Goal: Task Accomplishment & Management: Complete application form

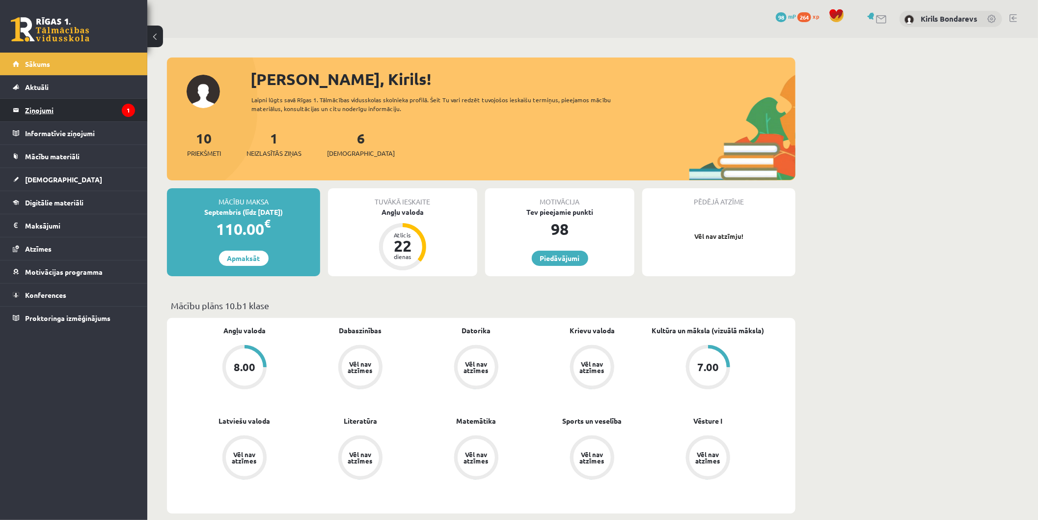
click at [74, 114] on legend "Ziņojumi 1" at bounding box center [80, 110] width 110 height 23
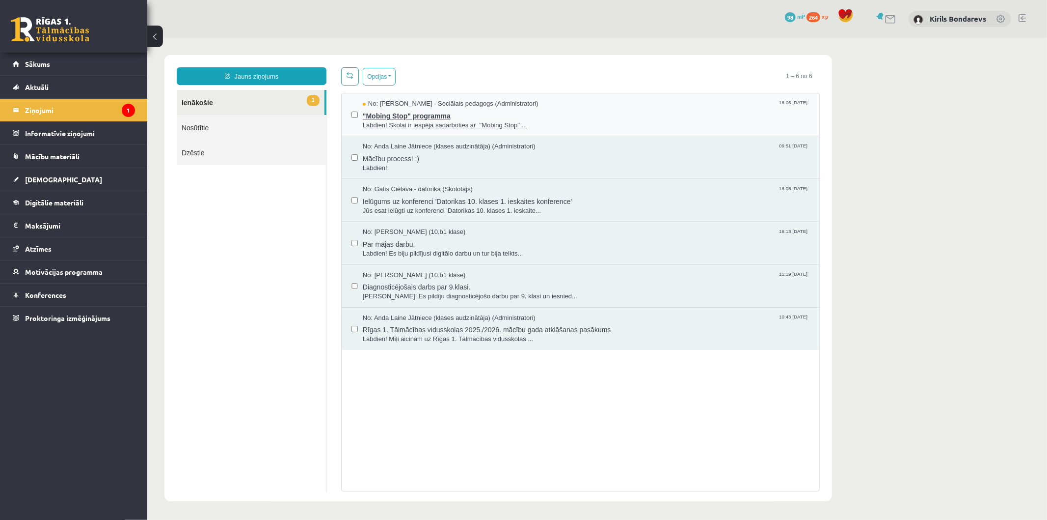
click at [432, 128] on span "Labdien! Skolai ir iespēja sadarboties ar "Mobing Stop" ..." at bounding box center [585, 124] width 447 height 9
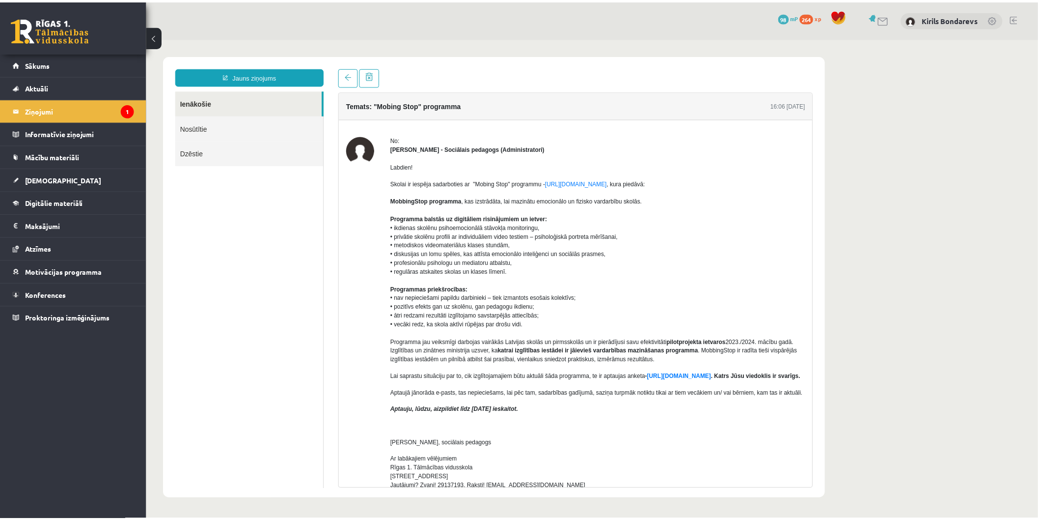
scroll to position [161, 0]
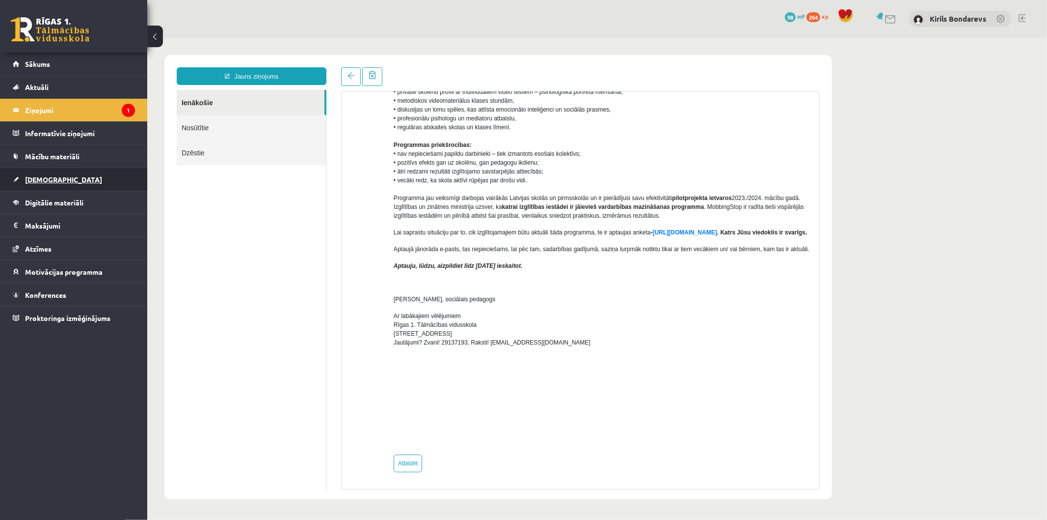
click at [46, 180] on span "[DEMOGRAPHIC_DATA]" at bounding box center [63, 179] width 77 height 9
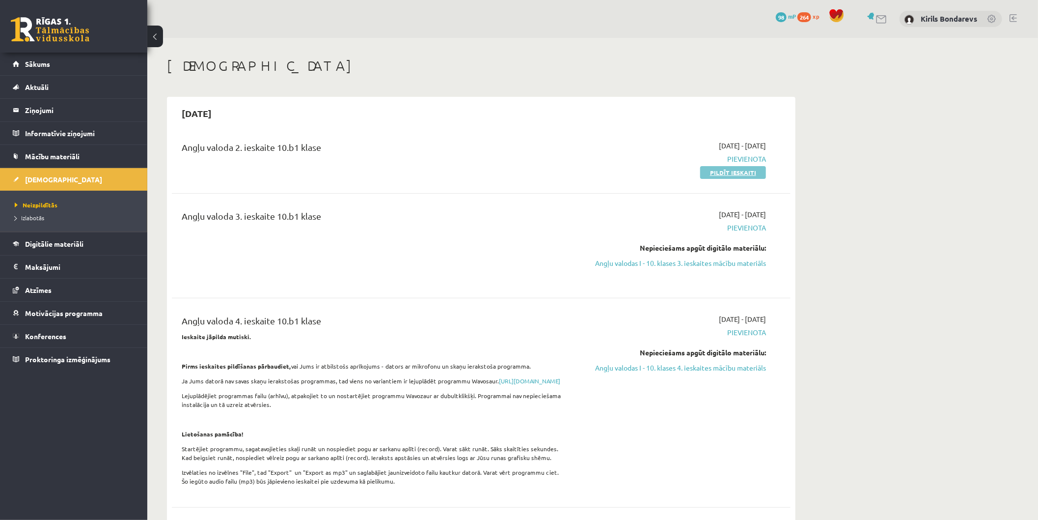
click at [709, 169] on link "Pildīt ieskaiti" at bounding box center [733, 172] width 66 height 13
click at [743, 172] on link "Pildīt ieskaiti" at bounding box center [733, 172] width 66 height 13
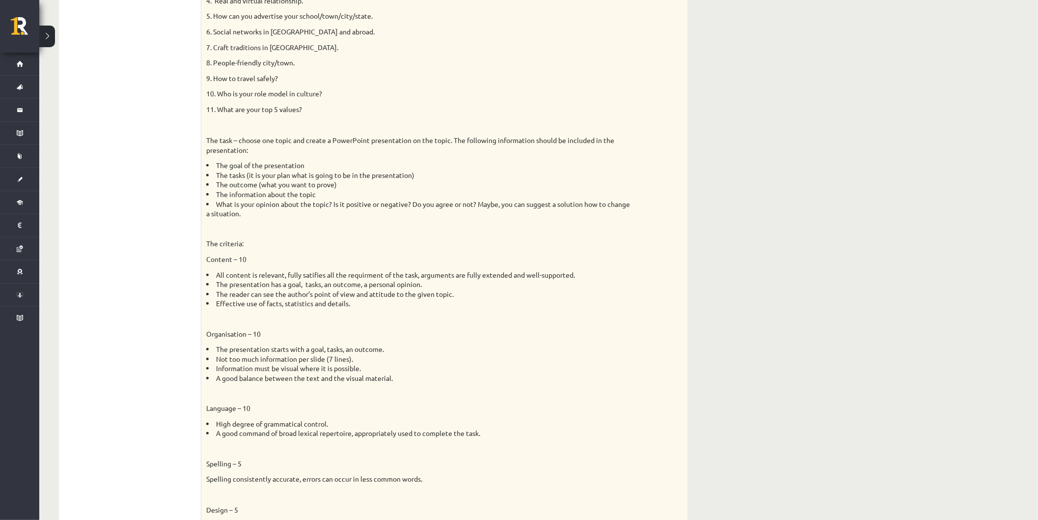
scroll to position [608, 0]
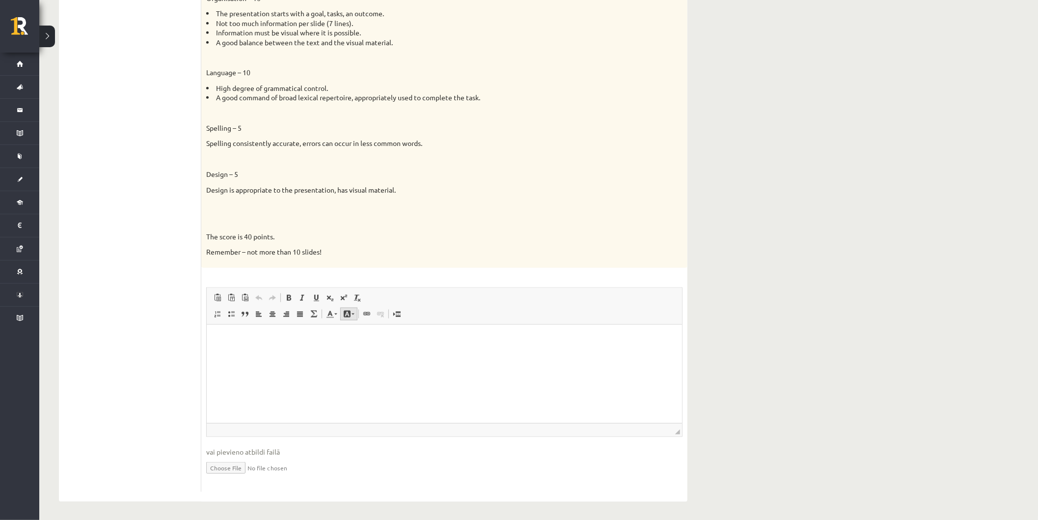
click at [347, 312] on span at bounding box center [347, 314] width 8 height 8
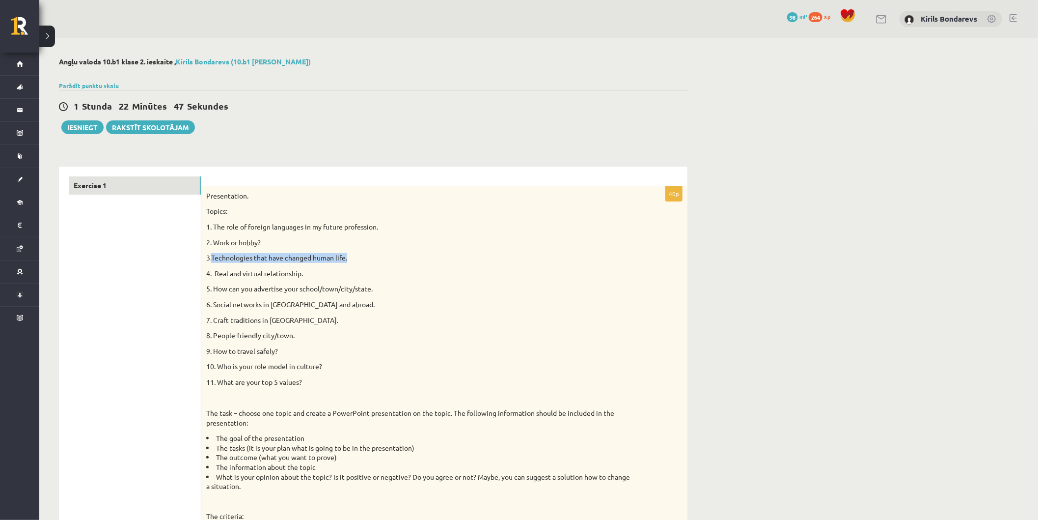
drag, startPoint x: 212, startPoint y: 257, endPoint x: 353, endPoint y: 252, distance: 140.5
click at [353, 253] on p "3.Technologies that have changed human life." at bounding box center [419, 258] width 427 height 10
copy p "Technologies that have changed human life."
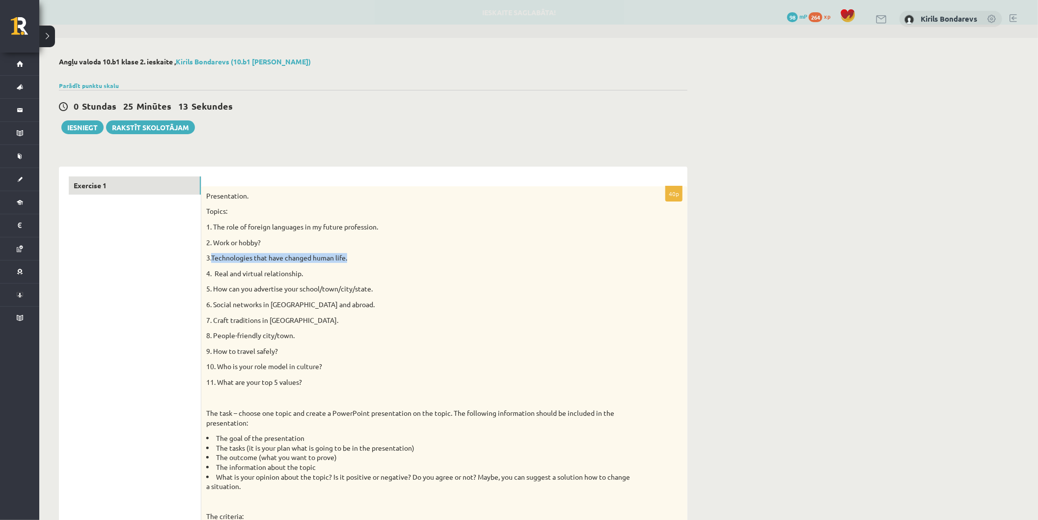
copy p "Technologies that have changed human life."
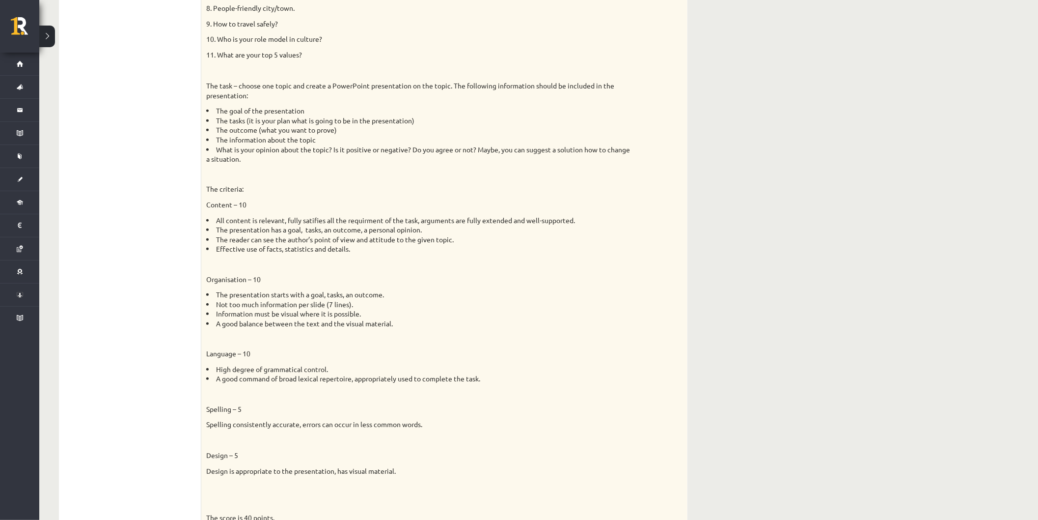
scroll to position [600, 0]
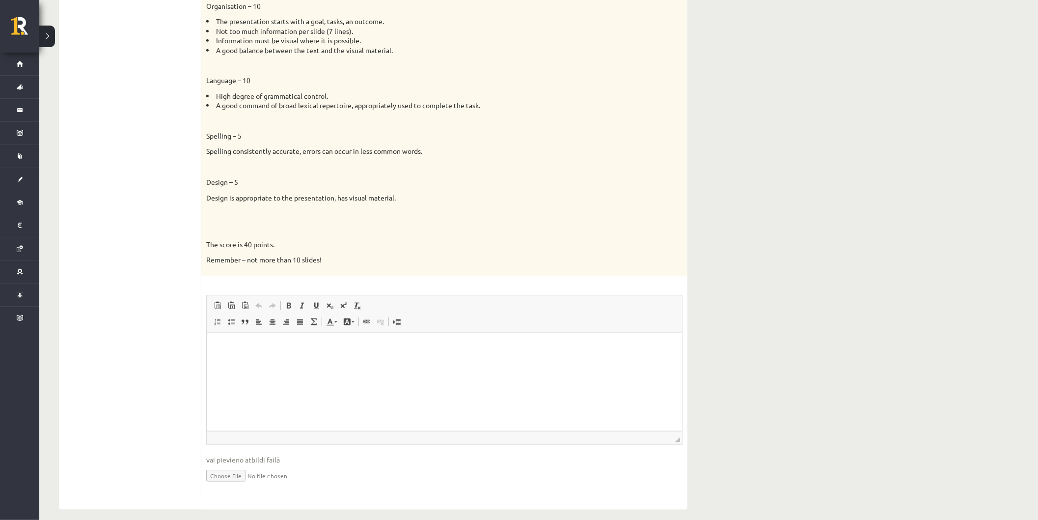
click at [334, 355] on html at bounding box center [443, 347] width 475 height 30
paste body "Визуальный текстовый редактор, wiswyg-editor-user-answer-47025060028300"
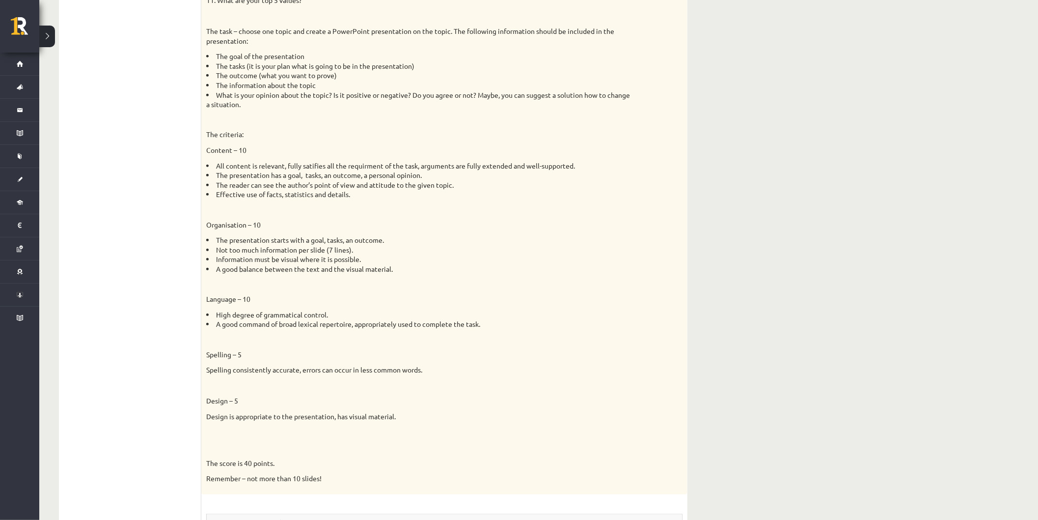
scroll to position [609, 0]
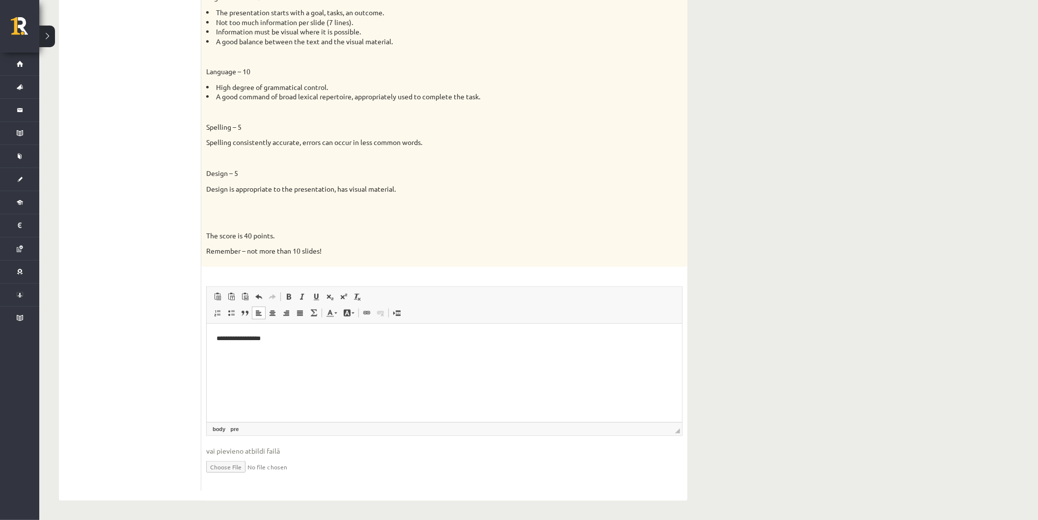
click at [411, 341] on pre "**********" at bounding box center [444, 338] width 456 height 10
drag, startPoint x: 278, startPoint y: 357, endPoint x: 193, endPoint y: 355, distance: 84.5
click at [206, 355] on html "**********" at bounding box center [443, 346] width 475 height 46
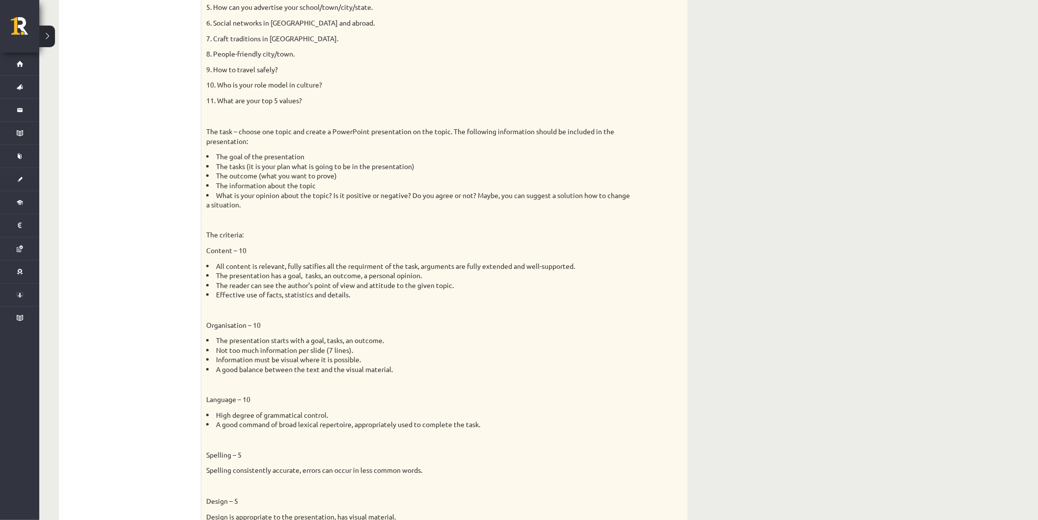
scroll to position [0, 0]
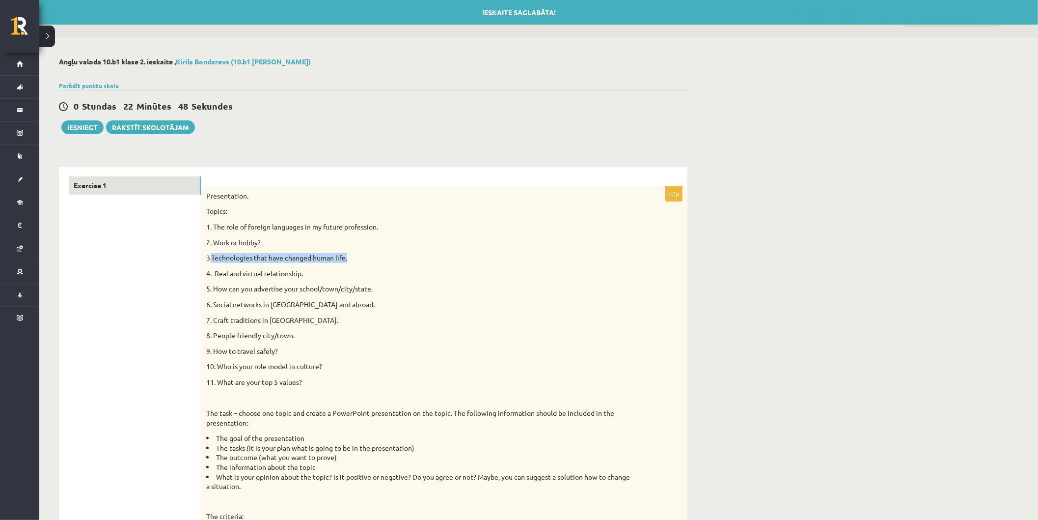
click at [327, 255] on p "3.Technologies that have changed human life." at bounding box center [419, 258] width 427 height 10
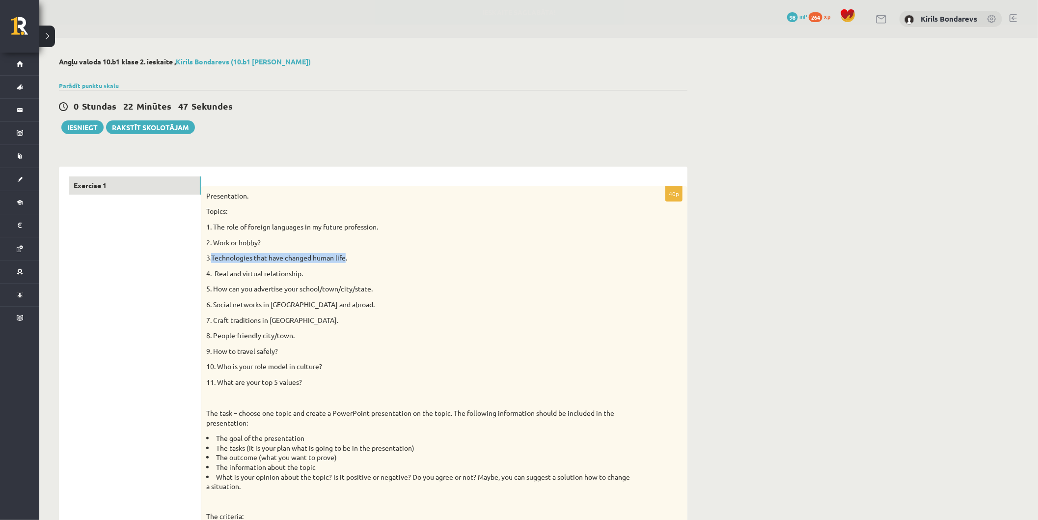
drag, startPoint x: 346, startPoint y: 257, endPoint x: 212, endPoint y: 254, distance: 134.1
click at [212, 254] on p "3.Technologies that have changed human life." at bounding box center [419, 258] width 427 height 10
copy p "Technologies that have changed human life"
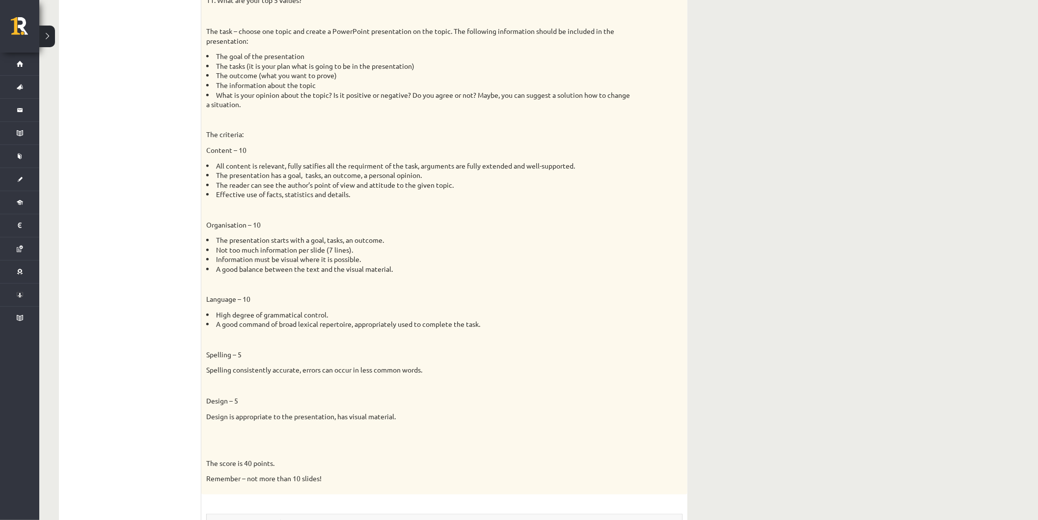
scroll to position [609, 0]
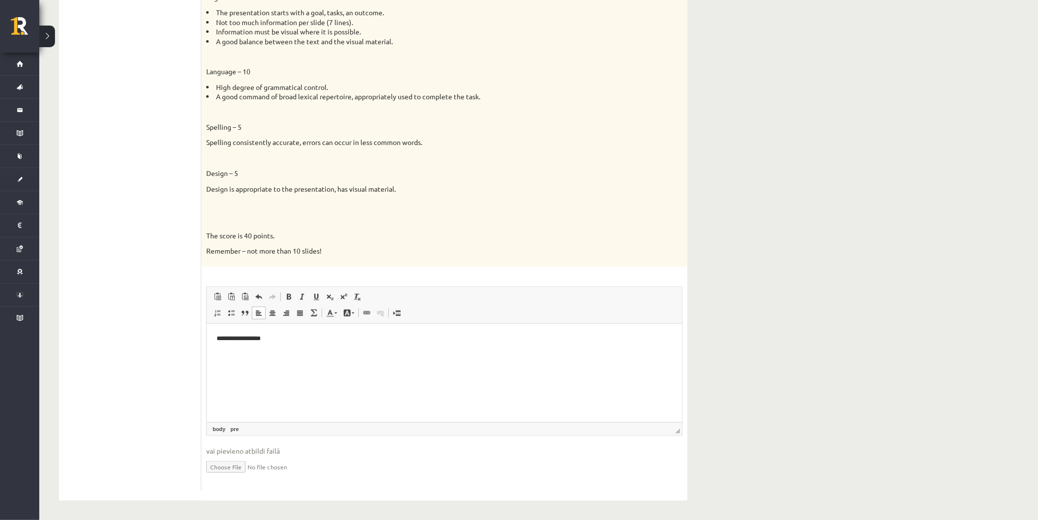
click at [366, 345] on body "**********" at bounding box center [444, 346] width 456 height 27
click at [362, 336] on pre "**********" at bounding box center [444, 338] width 456 height 10
click at [240, 468] on input "file" at bounding box center [444, 466] width 476 height 20
type input "**********"
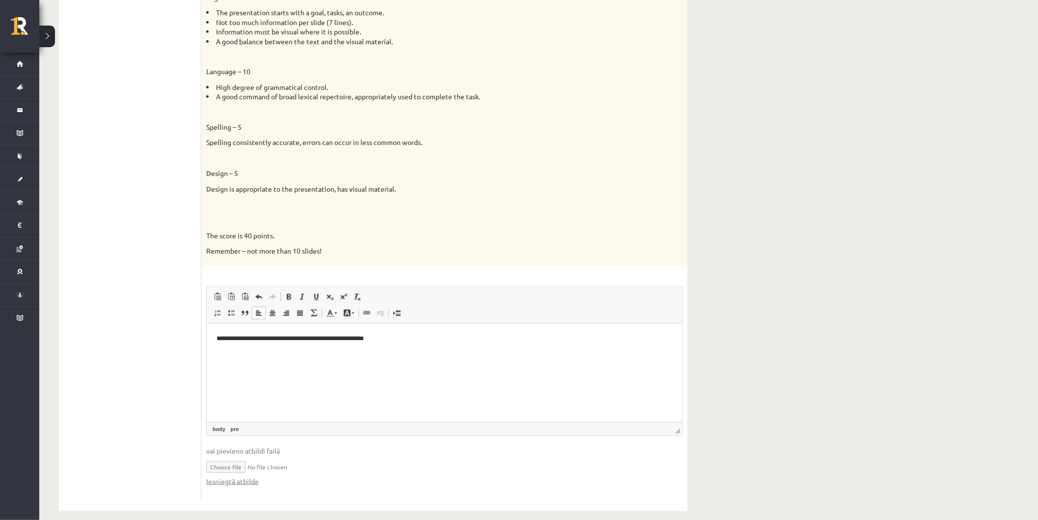
click at [276, 363] on html "**********" at bounding box center [443, 346] width 475 height 46
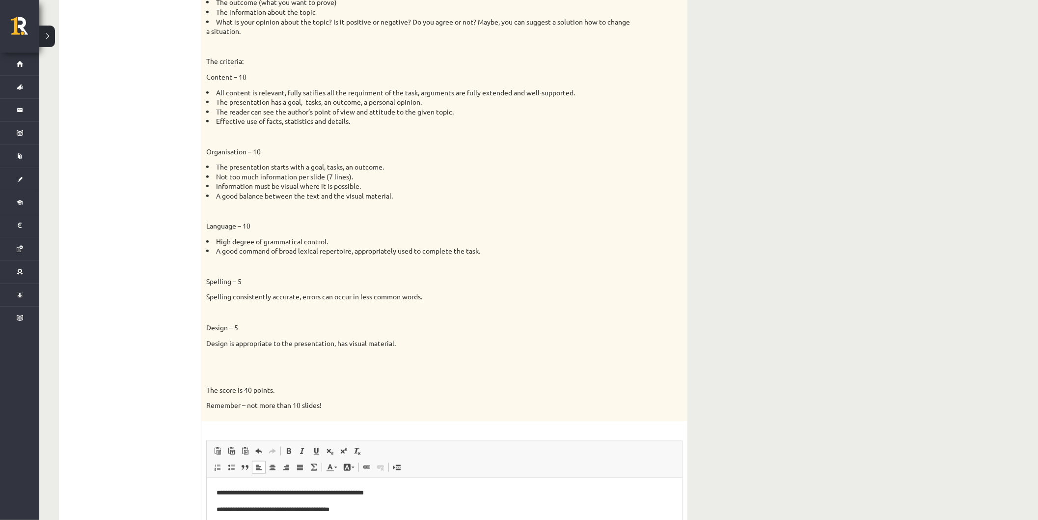
scroll to position [619, 0]
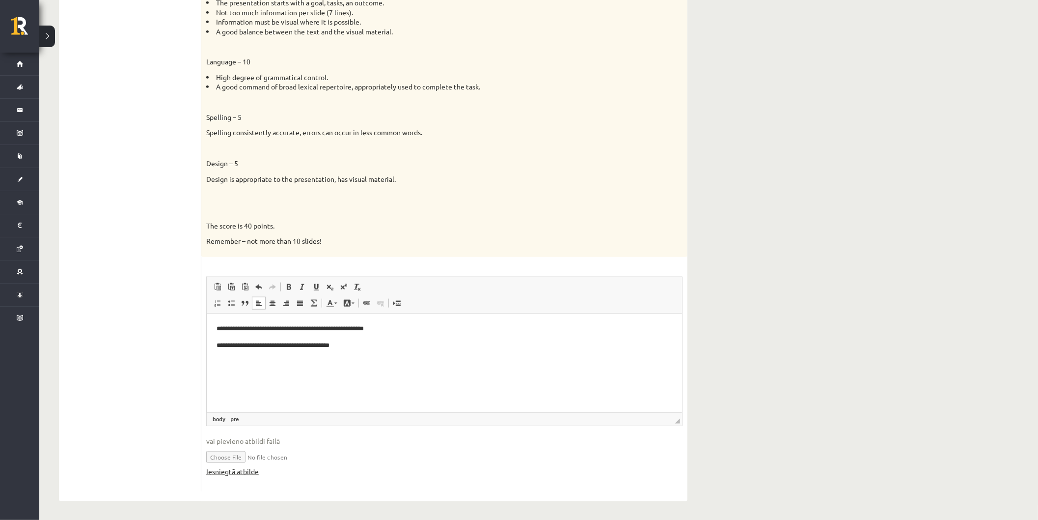
click at [252, 472] on link "Iesniegtā atbilde" at bounding box center [232, 471] width 53 height 10
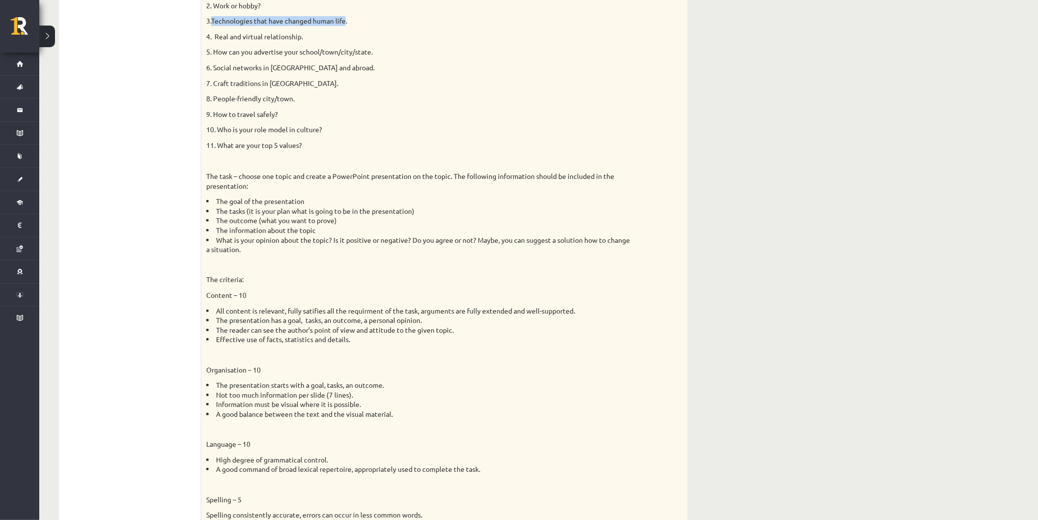
scroll to position [0, 0]
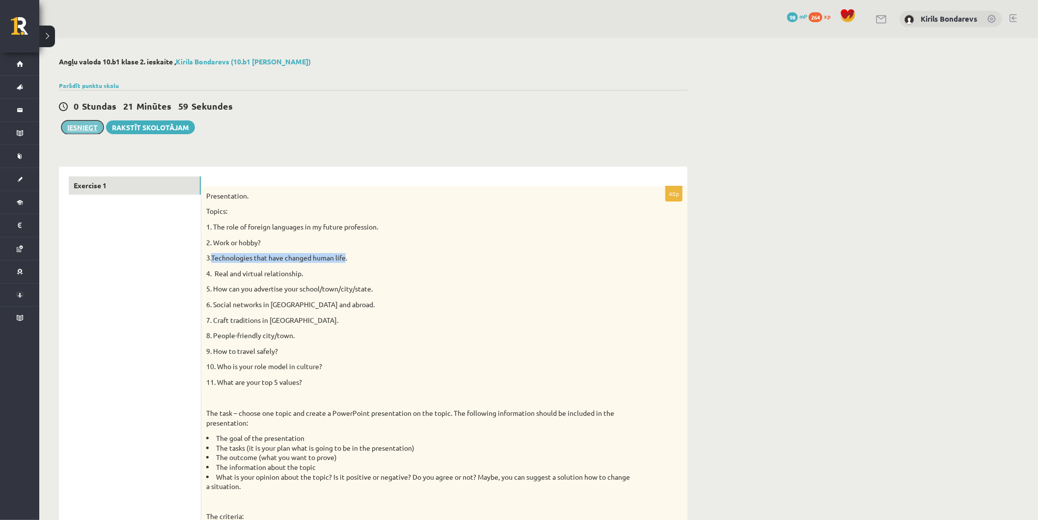
click at [73, 125] on button "Iesniegt" at bounding box center [82, 127] width 42 height 14
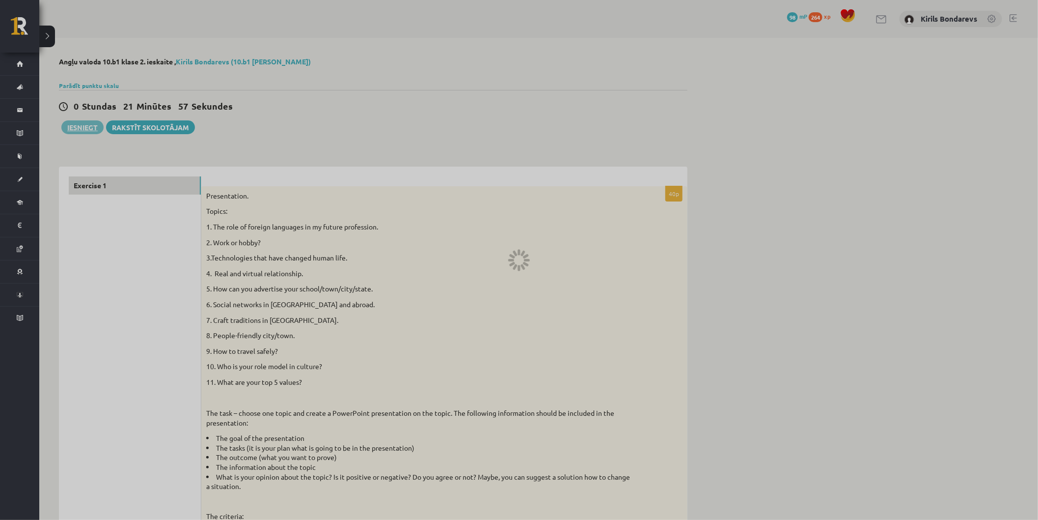
click at [551, 56] on div at bounding box center [519, 260] width 1038 height 520
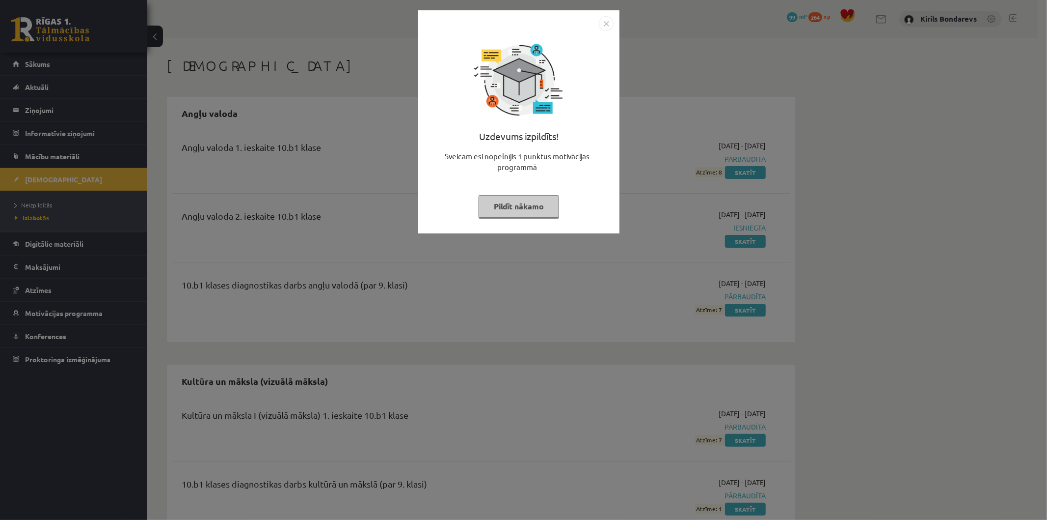
click at [514, 214] on button "Pildīt nākamo" at bounding box center [519, 206] width 81 height 23
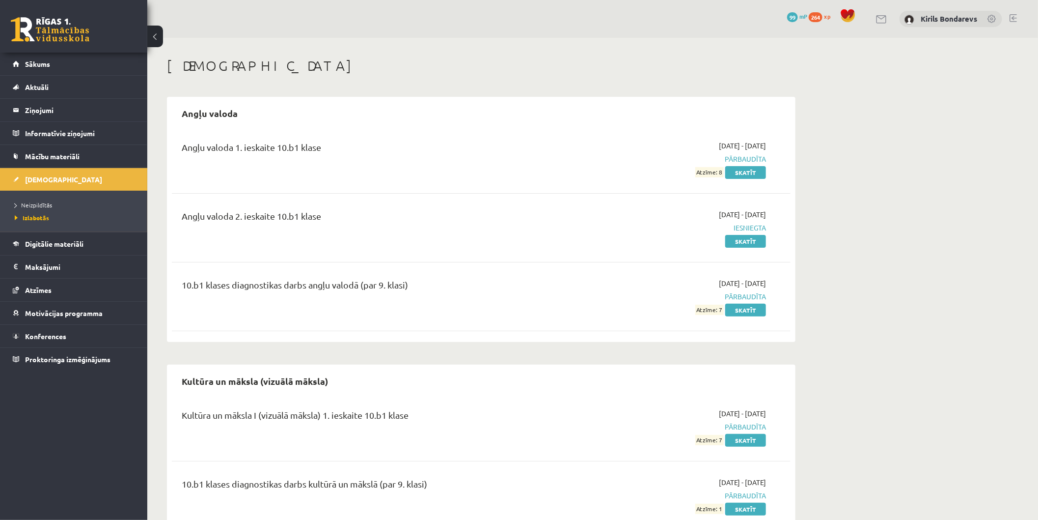
scroll to position [40, 0]
